Goal: Task Accomplishment & Management: Manage account settings

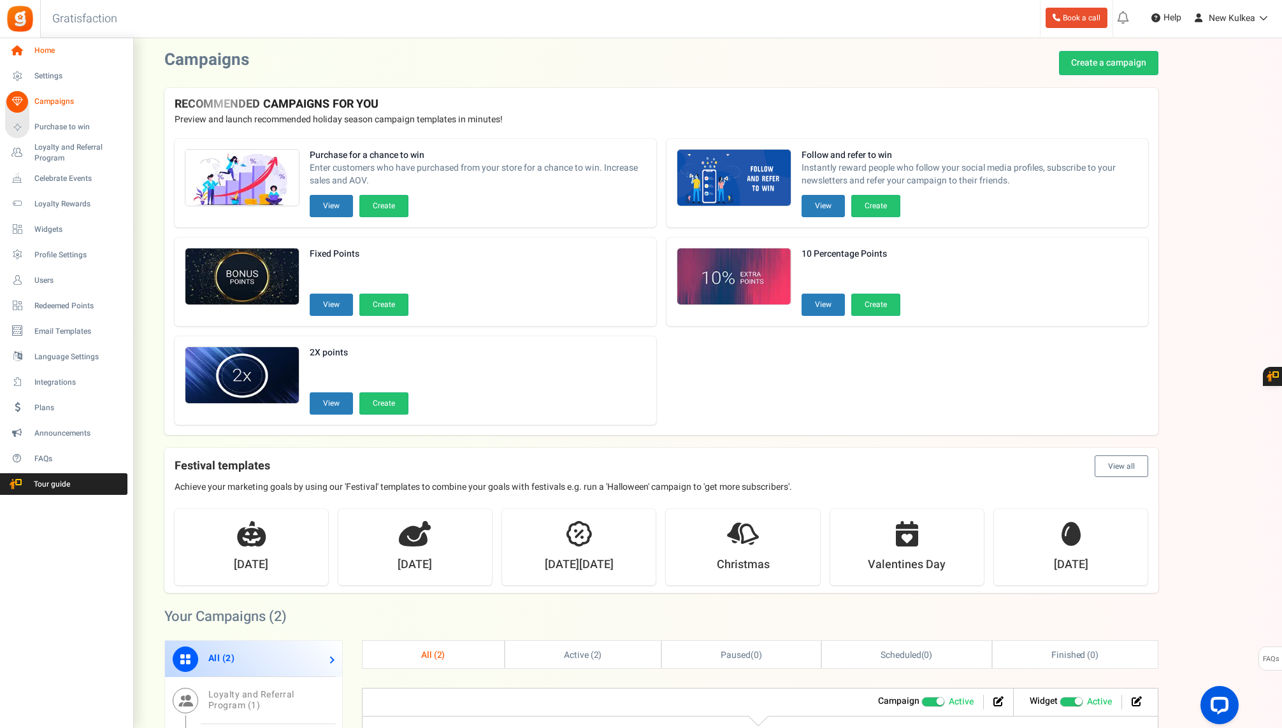
click at [19, 49] on icon at bounding box center [17, 51] width 22 height 22
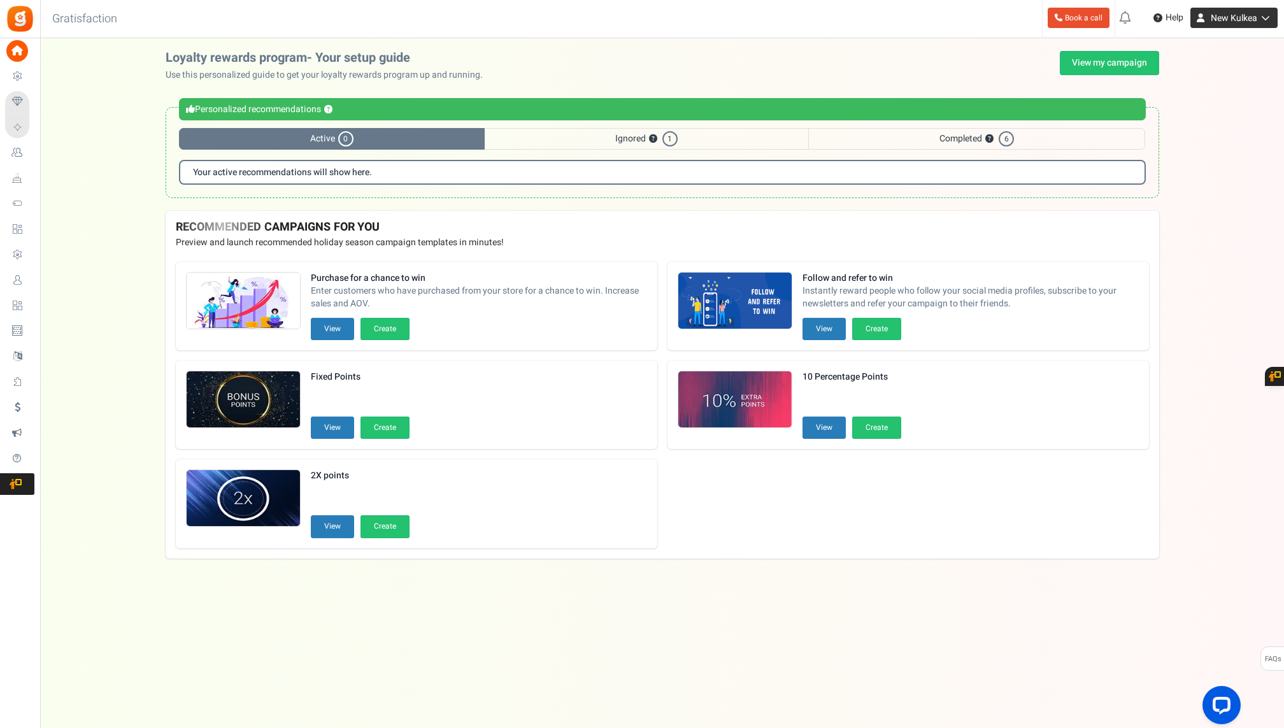
click at [1235, 17] on span "New Kulkea" at bounding box center [1234, 17] width 47 height 13
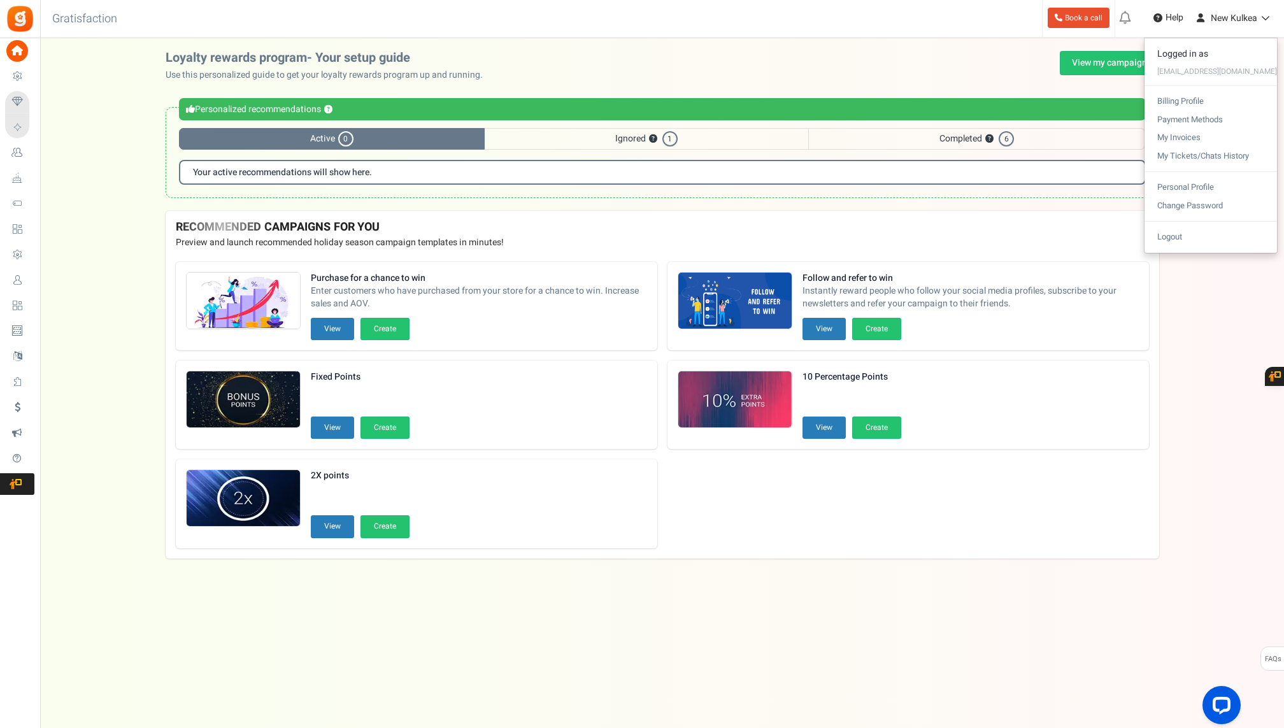
click at [71, 120] on div "Loyalty rewards program- Your setup guide Use this personalized guide to get yo…" at bounding box center [662, 131] width 1244 height 160
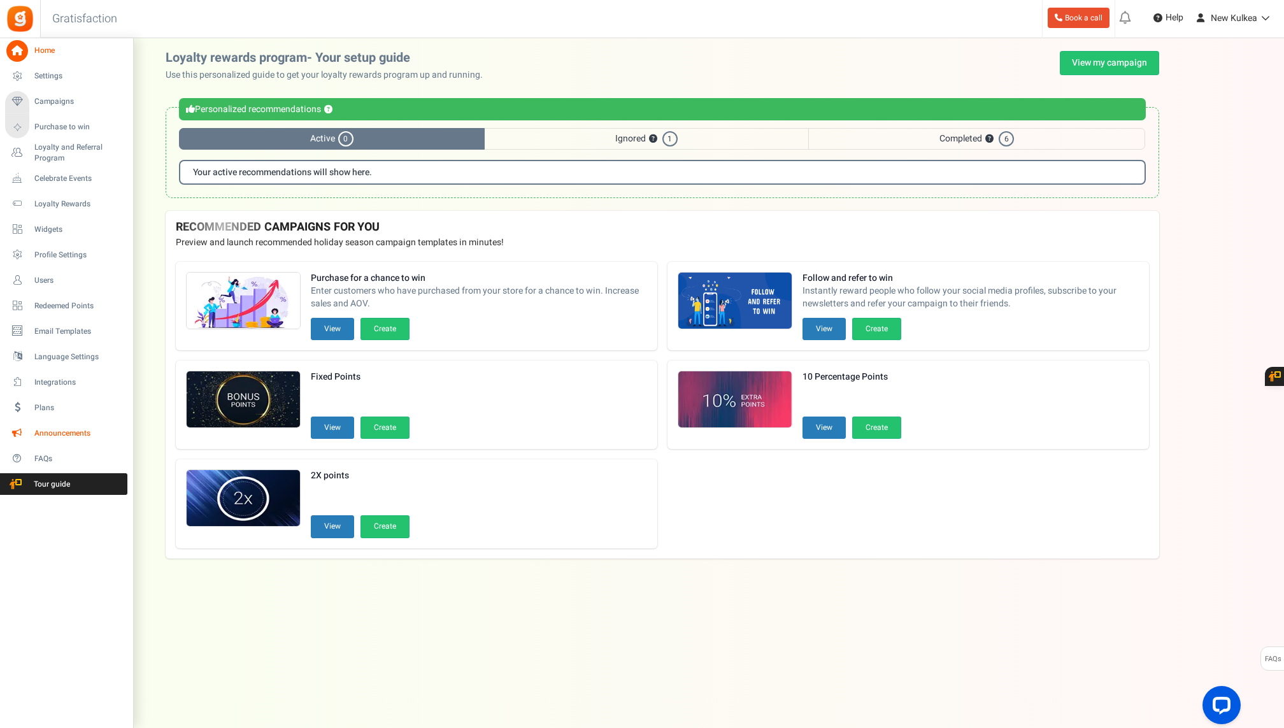
click at [57, 430] on span "Announcements" at bounding box center [78, 433] width 89 height 11
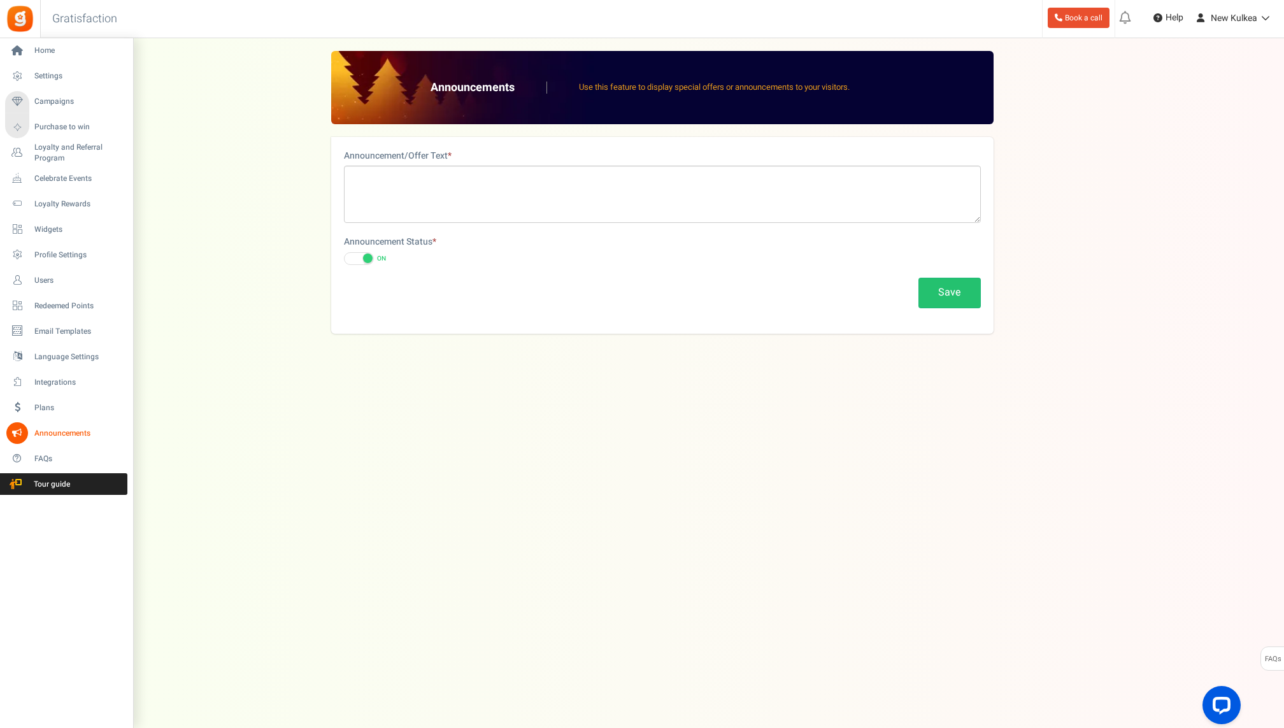
drag, startPoint x: 57, startPoint y: 430, endPoint x: 0, endPoint y: 396, distance: 66.5
click at [57, 430] on div "Under maintenance we will be back soon We apologize for any inconvenience. The …" at bounding box center [662, 338] width 1244 height 601
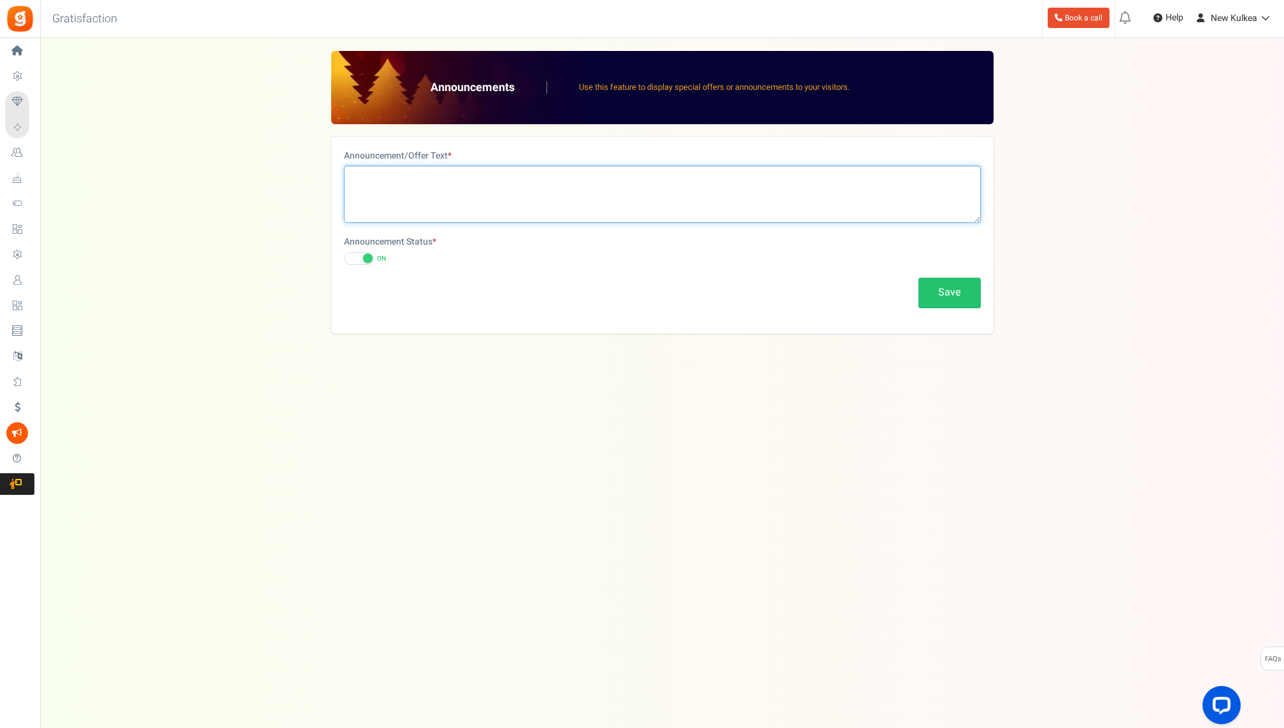
click at [451, 193] on textarea at bounding box center [662, 194] width 637 height 57
paste textarea "Points expire annually on [DATE]. Kulkea reserves the * right to update, modify…"
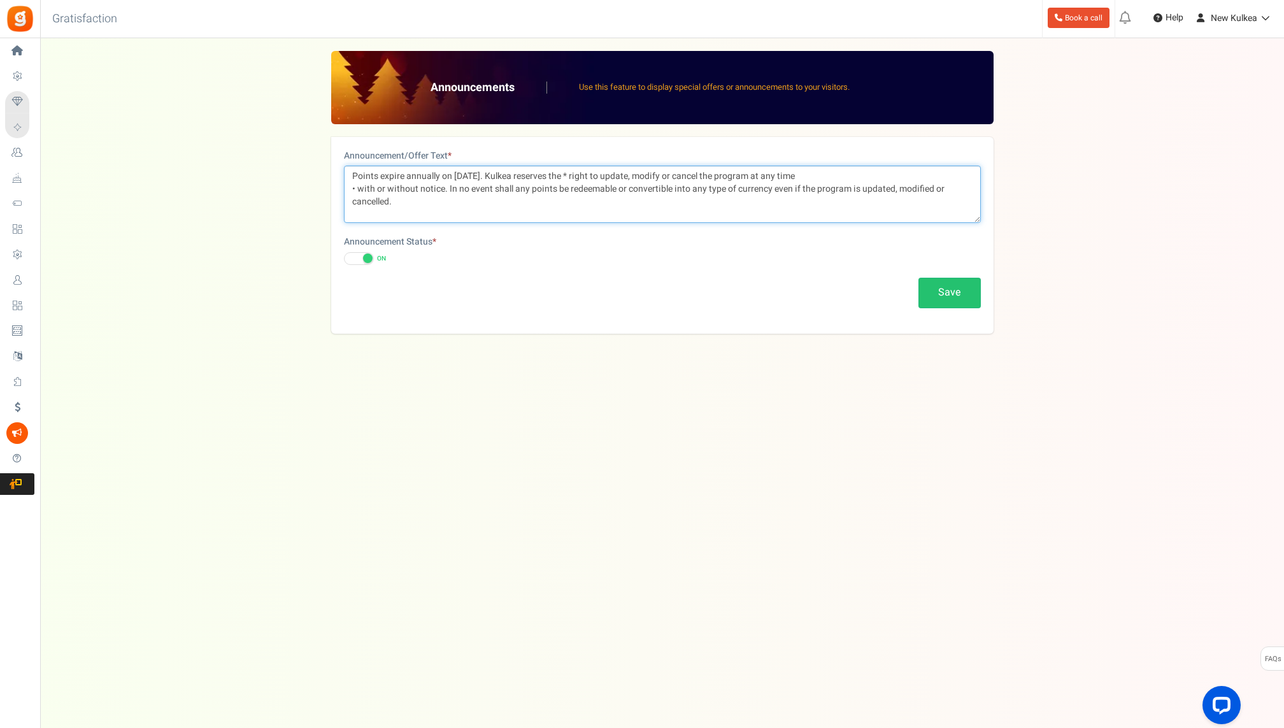
click at [357, 188] on textarea "Points expire annually on [DATE]. Kulkea reserves the * right to update, modify…" at bounding box center [662, 194] width 637 height 57
click at [584, 173] on textarea "Points expire annually on [DATE]. Kulkea reserves the * right to update, modify…" at bounding box center [662, 194] width 637 height 57
type textarea "Points expire annually on [DATE]. Kulkea reserves the right to update, modify o…"
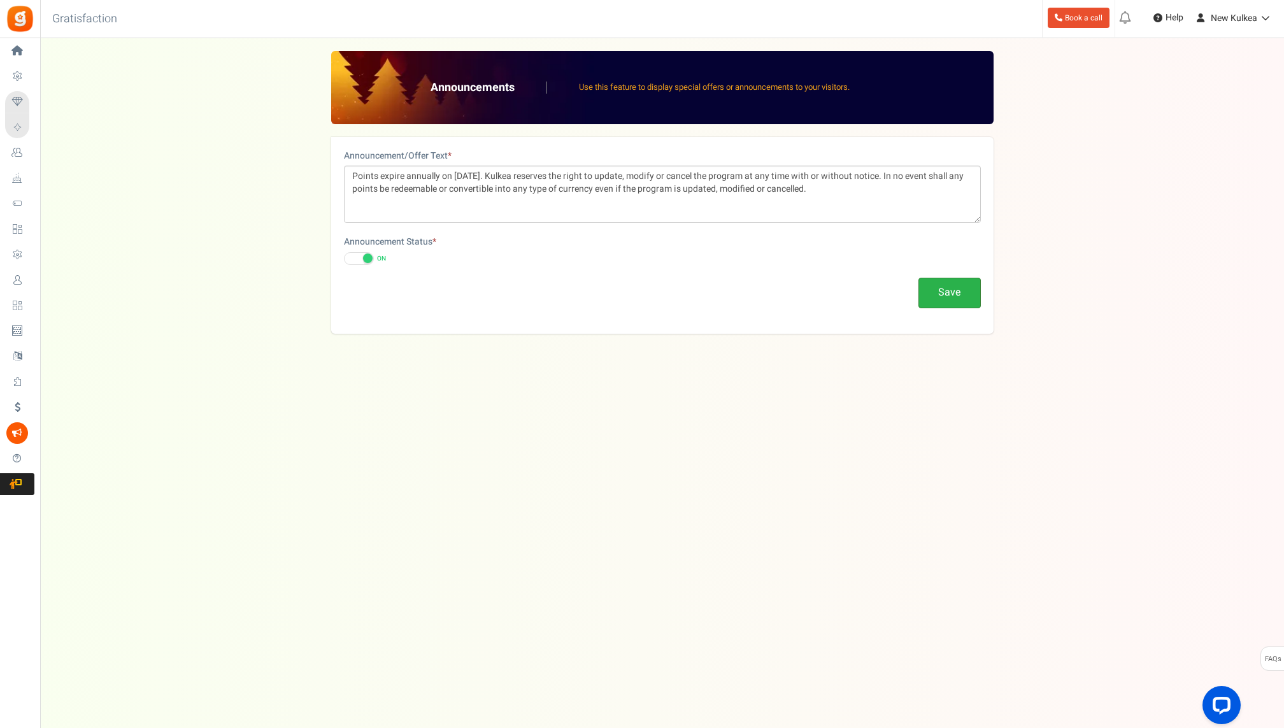
click at [965, 299] on button "Save" at bounding box center [950, 293] width 62 height 30
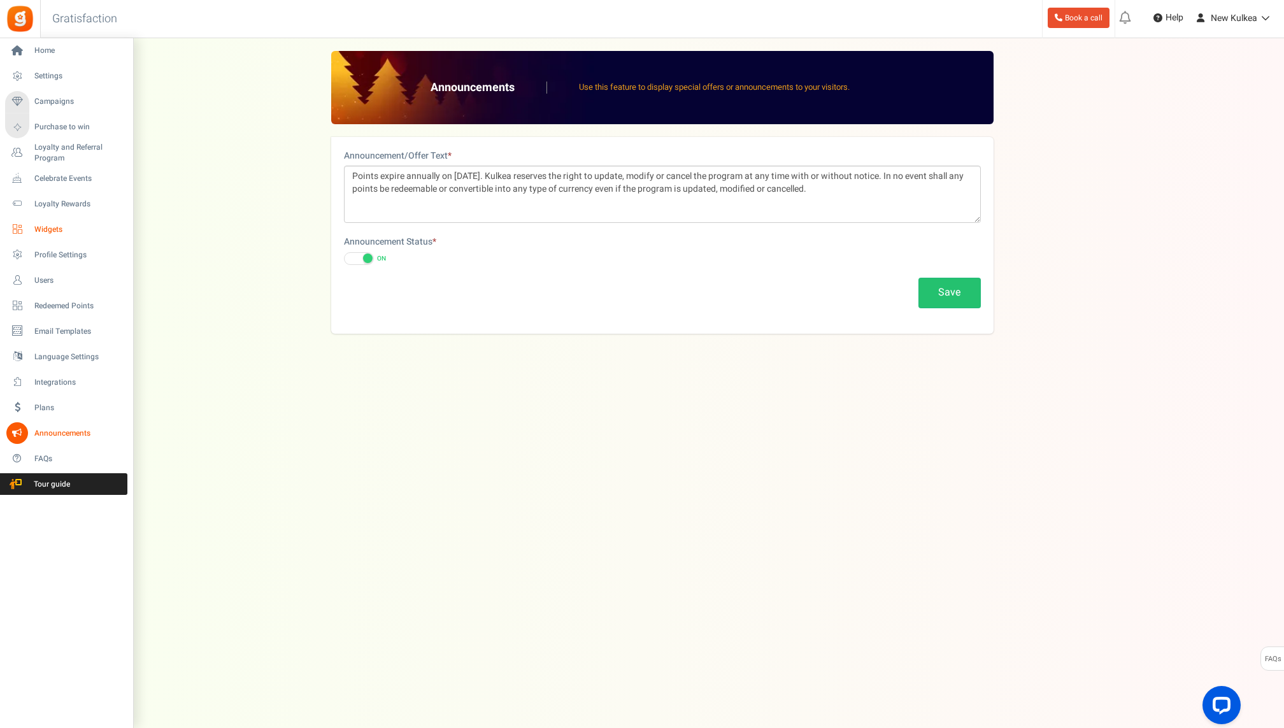
click at [52, 227] on span "Widgets" at bounding box center [78, 229] width 89 height 11
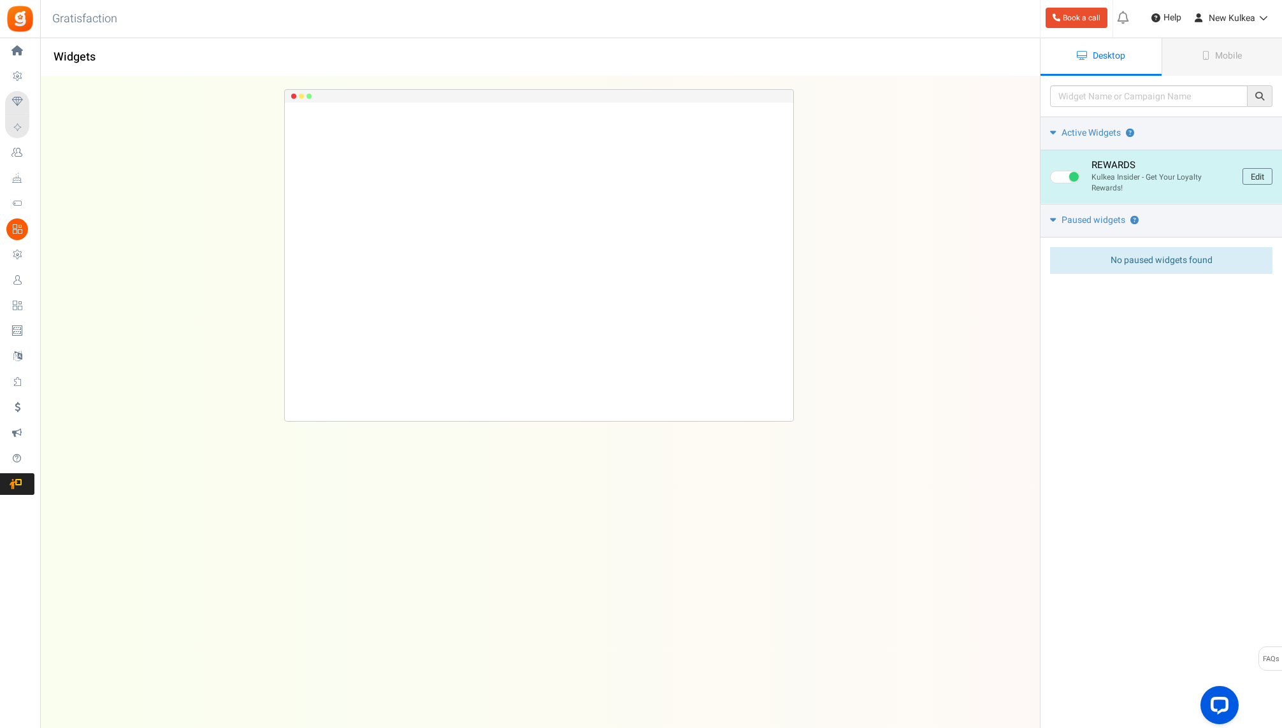
click at [1075, 176] on span at bounding box center [1074, 177] width 10 height 10
click at [1058, 176] on input "checkbox" at bounding box center [1054, 177] width 8 height 8
checkbox input "false"
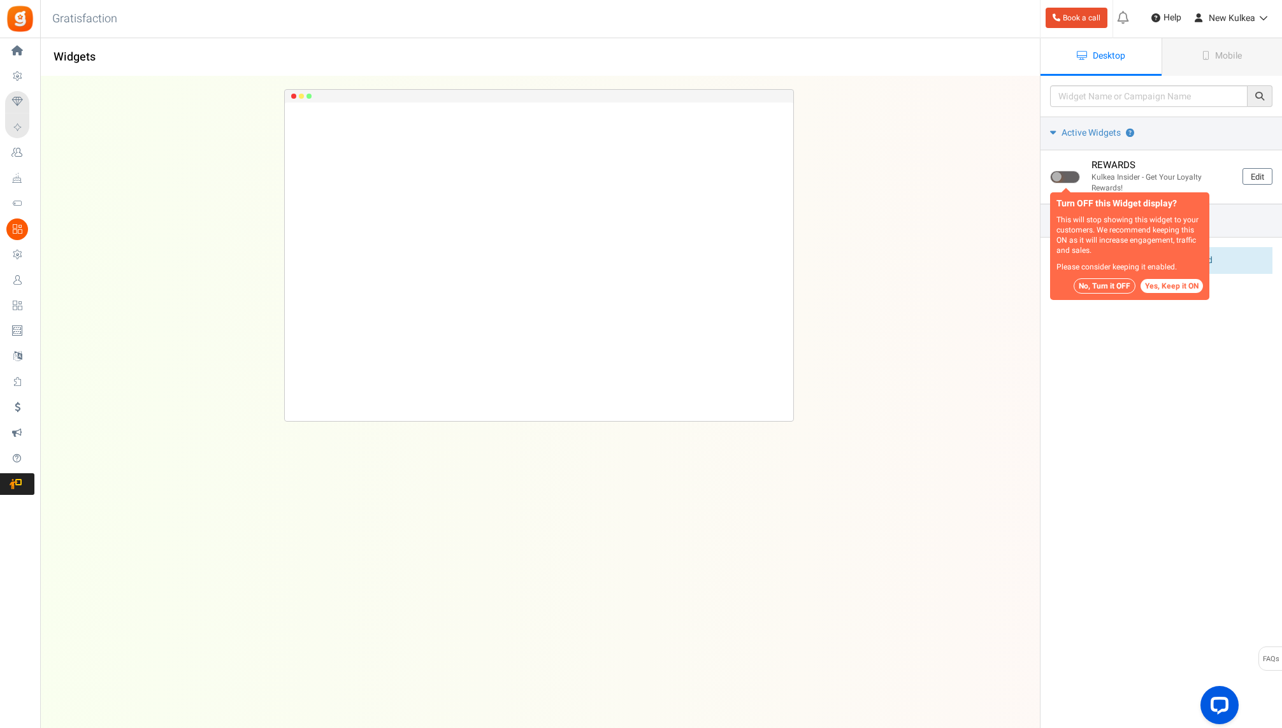
click at [1103, 285] on button "No, Turn it OFF" at bounding box center [1104, 285] width 62 height 15
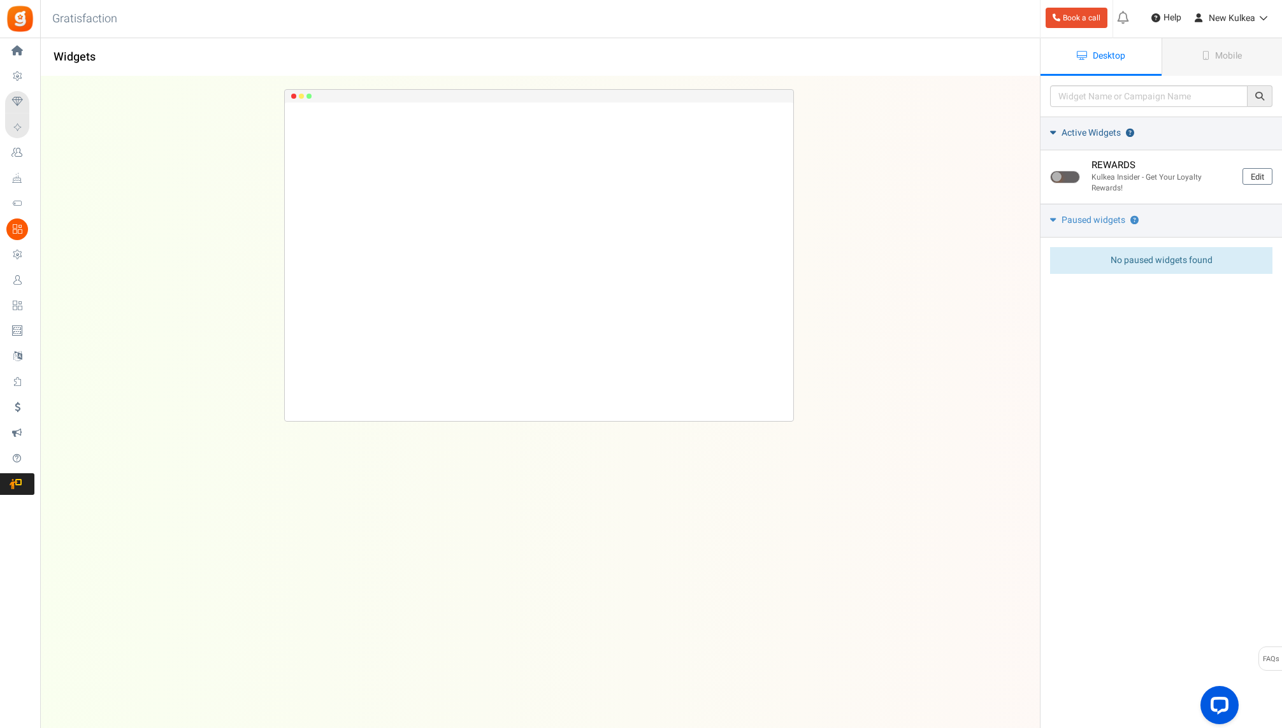
click at [1095, 133] on span "Active Widgets" at bounding box center [1090, 133] width 59 height 13
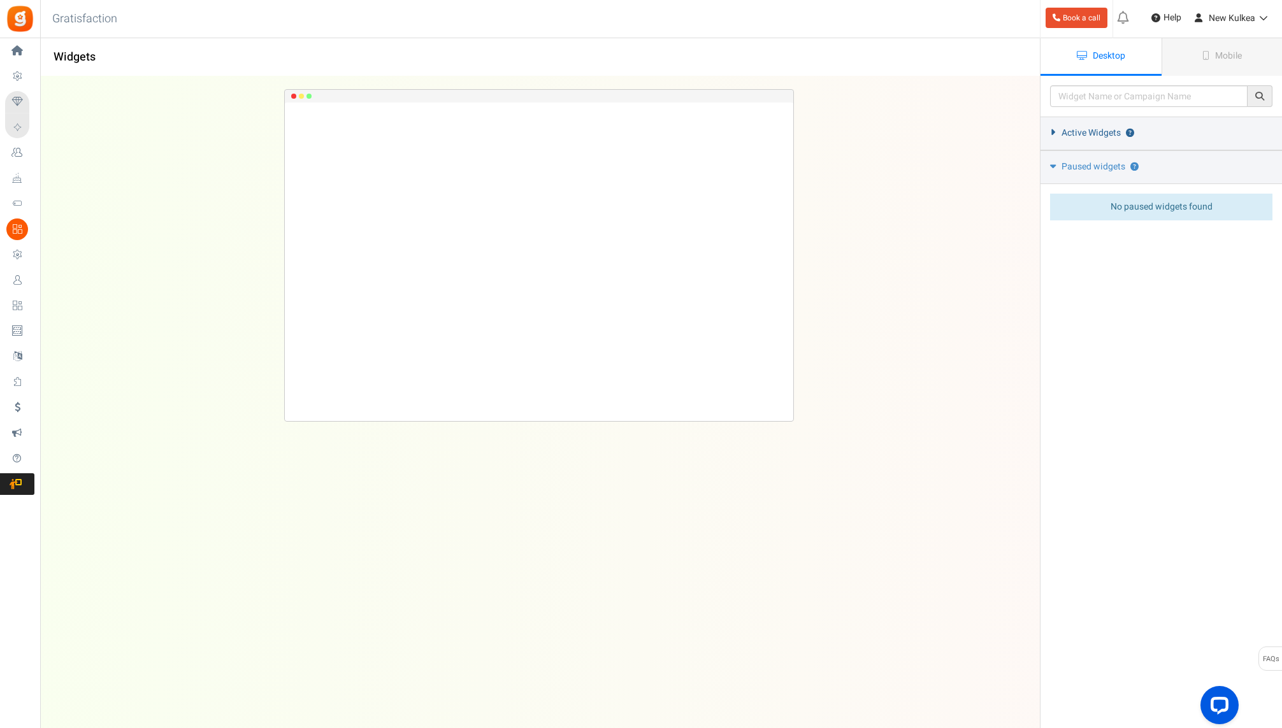
click at [1095, 133] on span "Active Widgets" at bounding box center [1090, 133] width 59 height 13
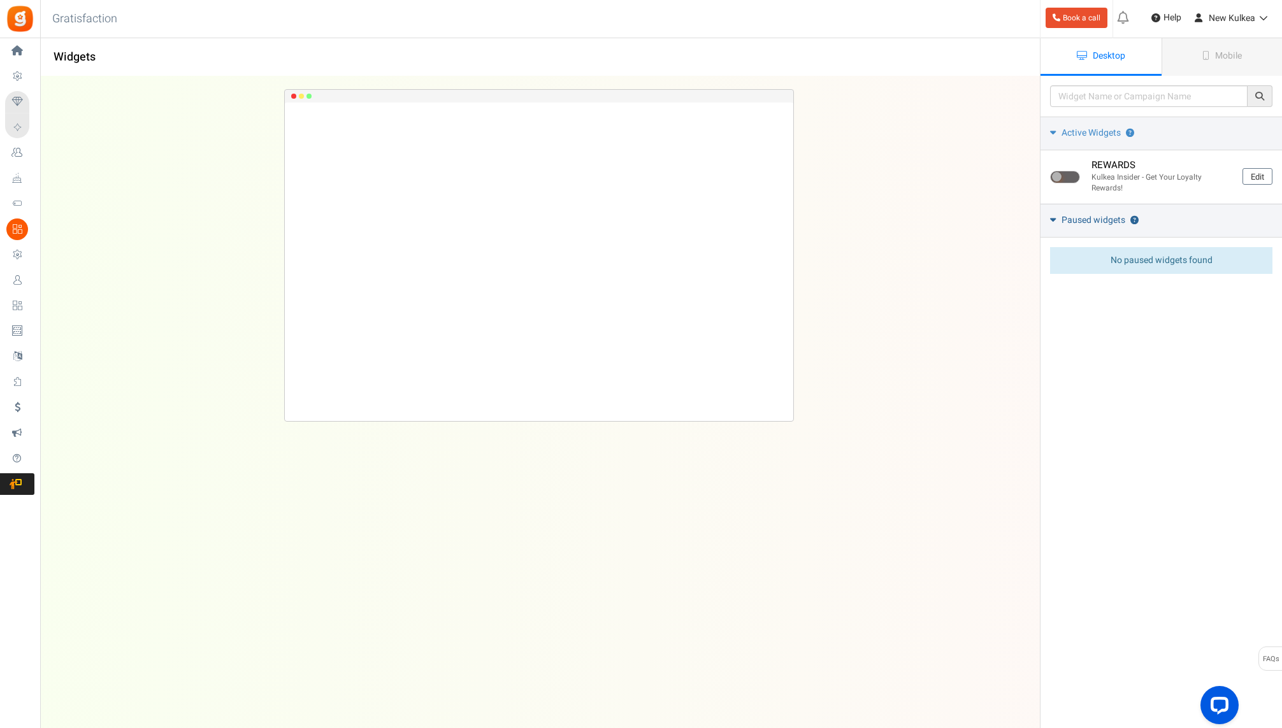
click at [1088, 214] on span "Paused widgets" at bounding box center [1093, 220] width 64 height 13
click at [1088, 222] on span "Paused widgets" at bounding box center [1093, 220] width 64 height 13
click at [1130, 99] on input "text" at bounding box center [1148, 96] width 197 height 22
click at [1103, 455] on div "Please enter a widget name or campaign name No results found Widget is showing …" at bounding box center [1161, 421] width 242 height 690
click at [1249, 54] on link "Mobile" at bounding box center [1221, 57] width 121 height 38
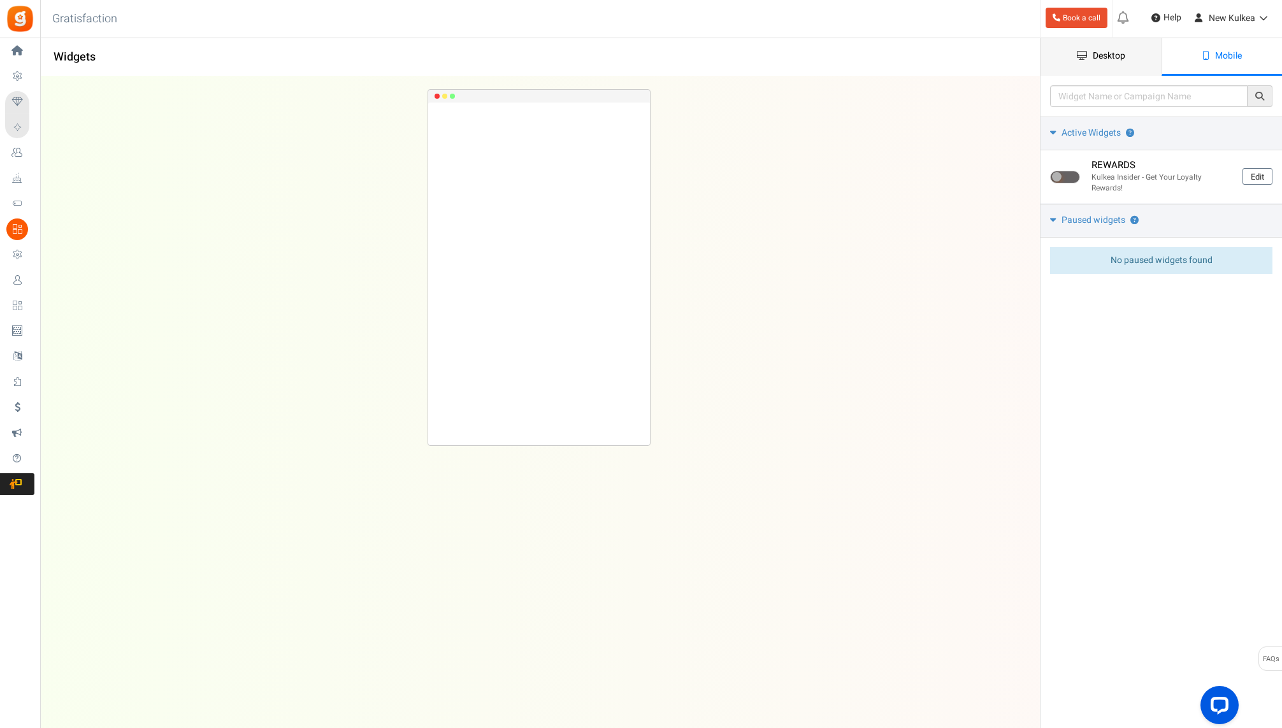
click at [1104, 56] on span "Desktop" at bounding box center [1109, 55] width 32 height 13
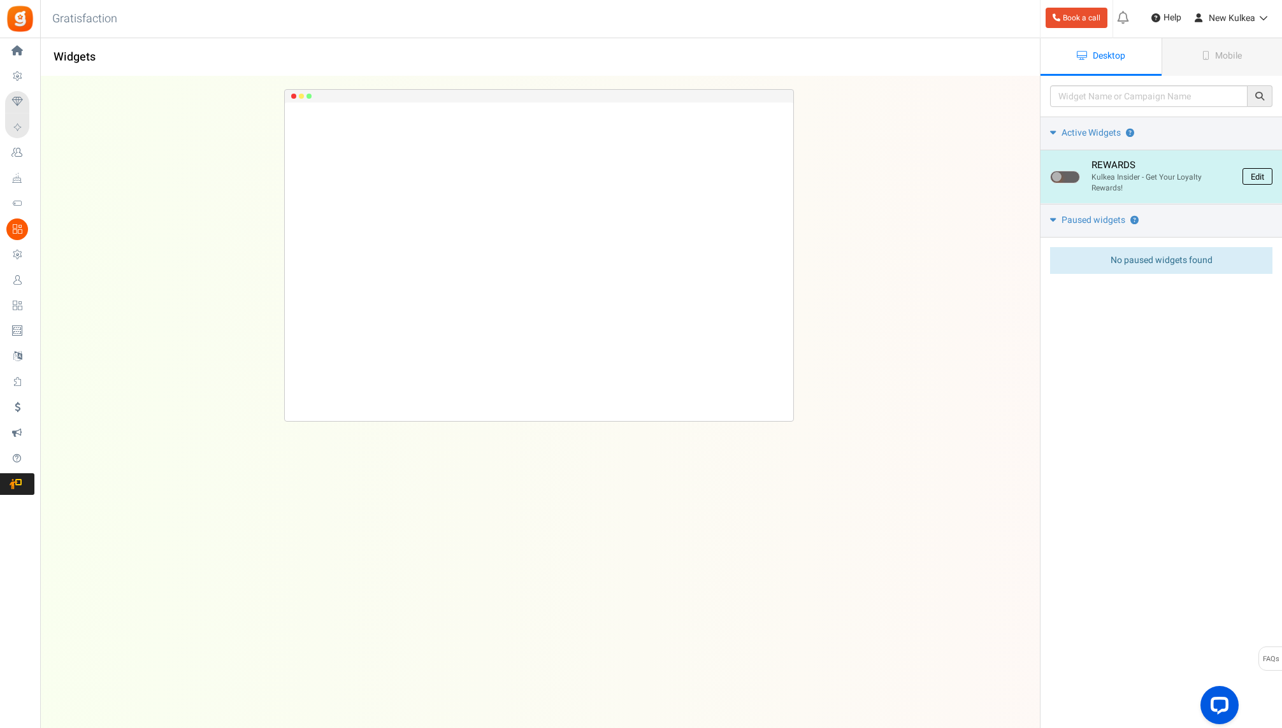
click at [1259, 178] on link "Edit" at bounding box center [1257, 176] width 30 height 17
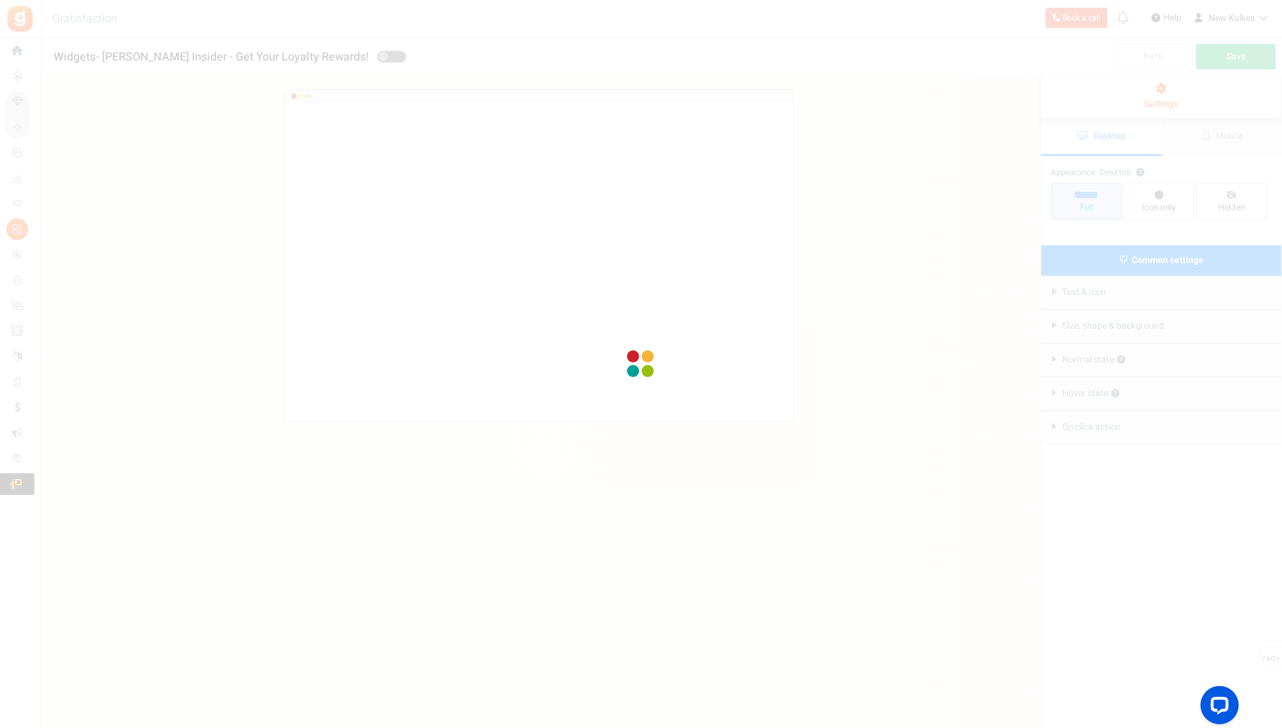
radio input "true"
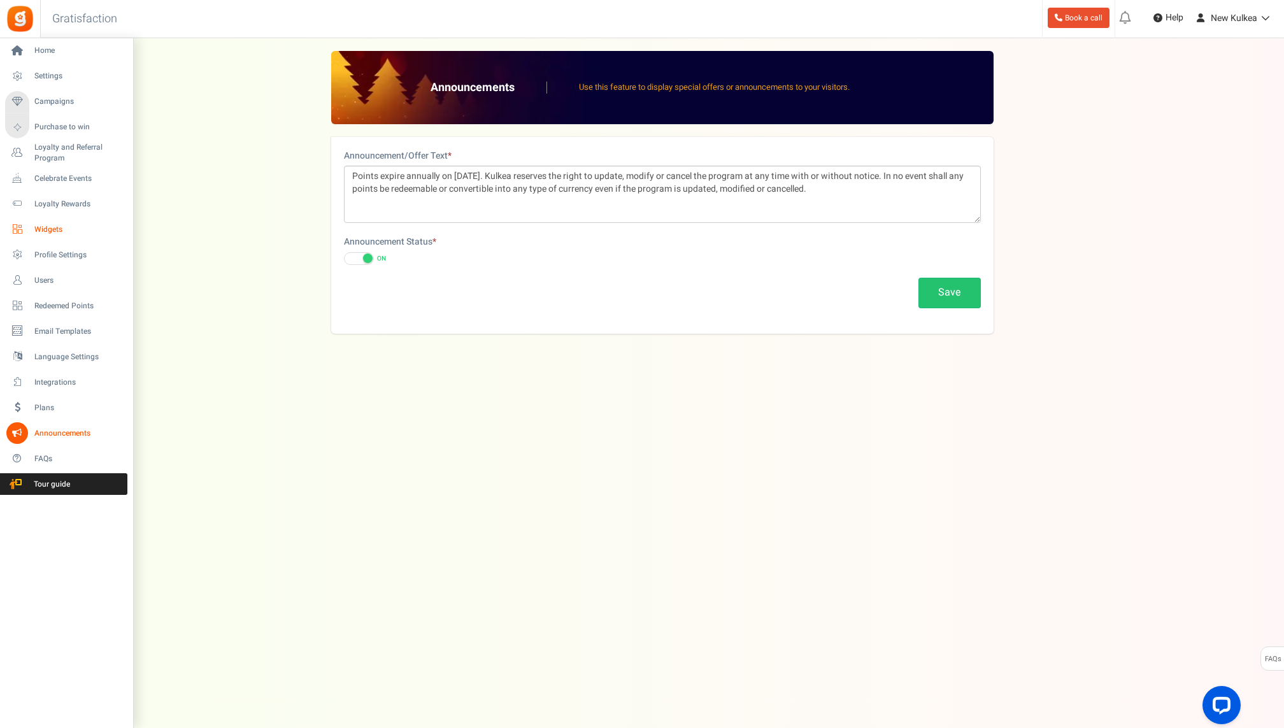
click at [48, 229] on span "Widgets" at bounding box center [78, 229] width 89 height 11
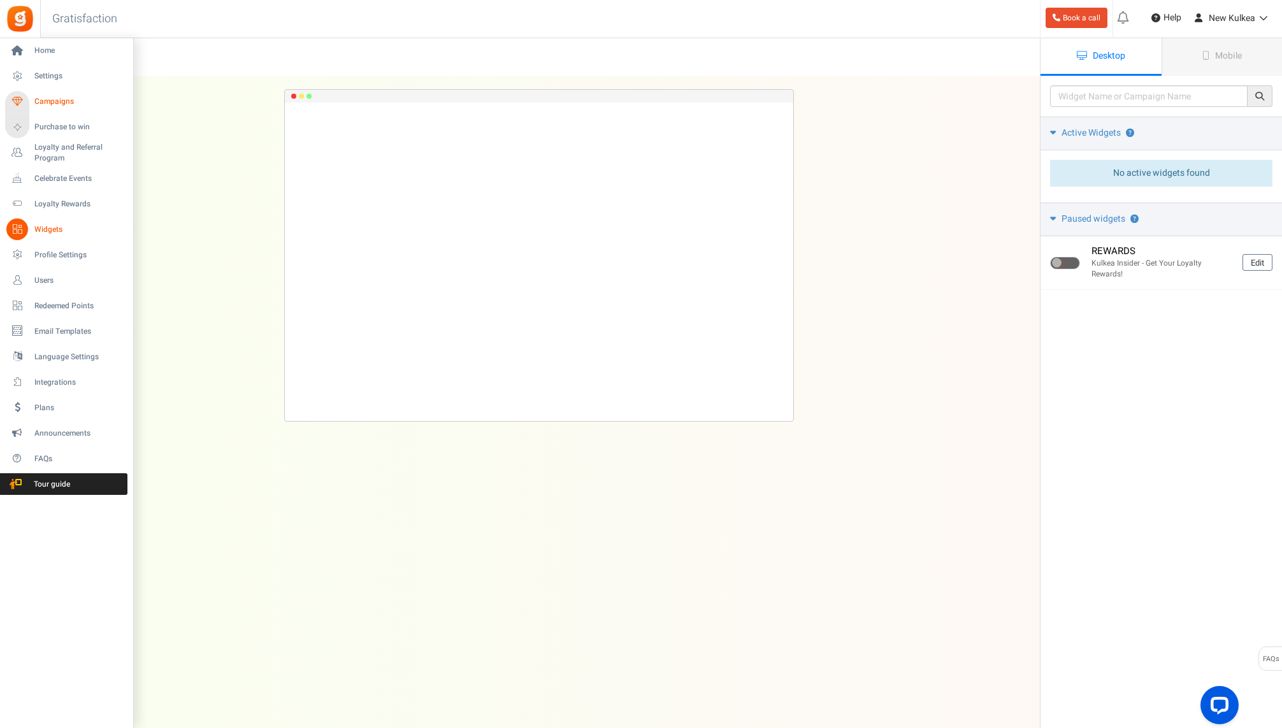
click at [50, 101] on span "Campaigns" at bounding box center [78, 101] width 89 height 11
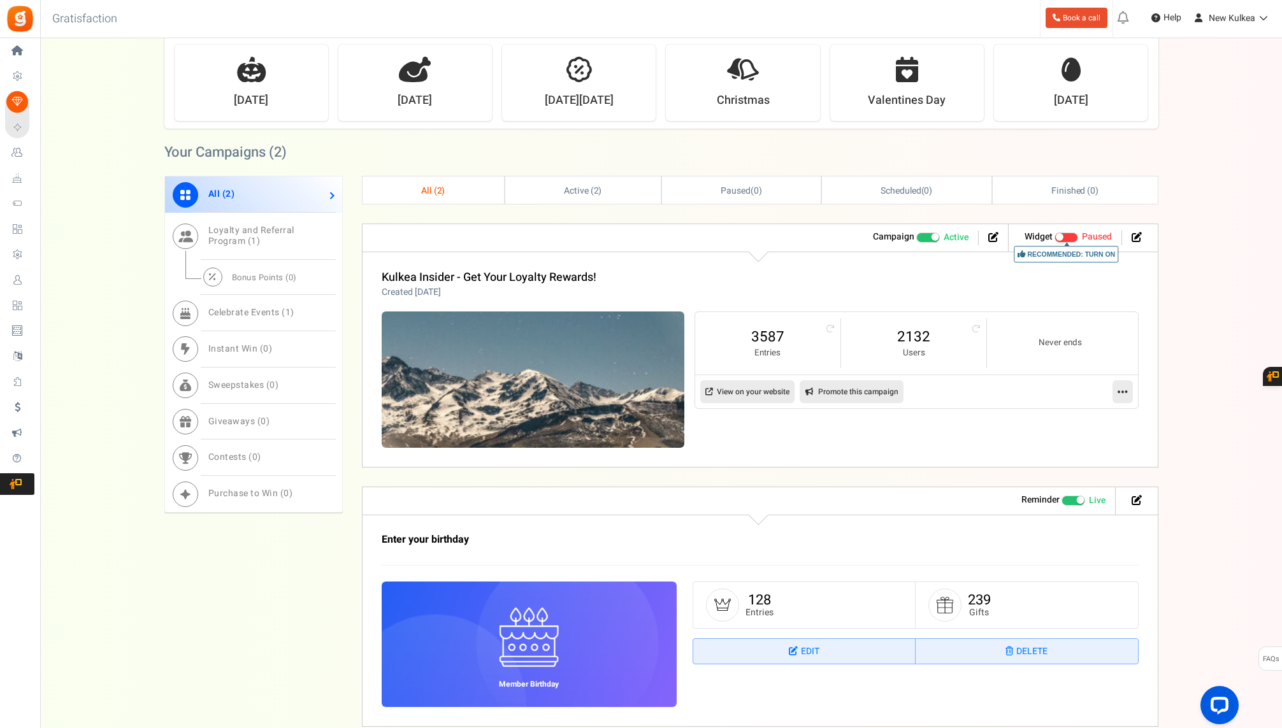
scroll to position [467, 0]
